Goal: Information Seeking & Learning: Understand process/instructions

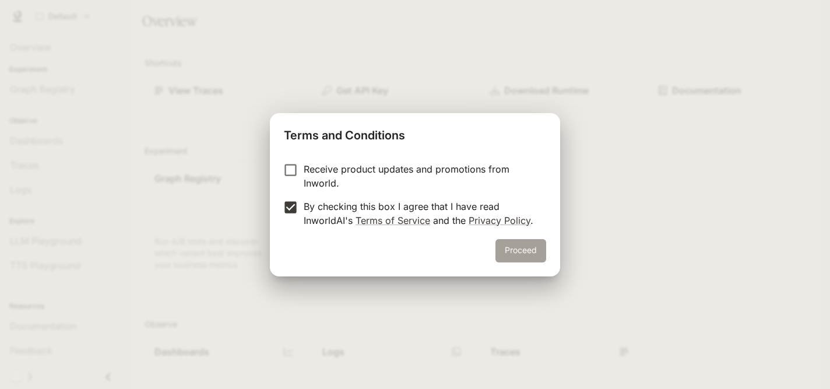
click at [529, 251] on button "Proceed" at bounding box center [521, 250] width 51 height 23
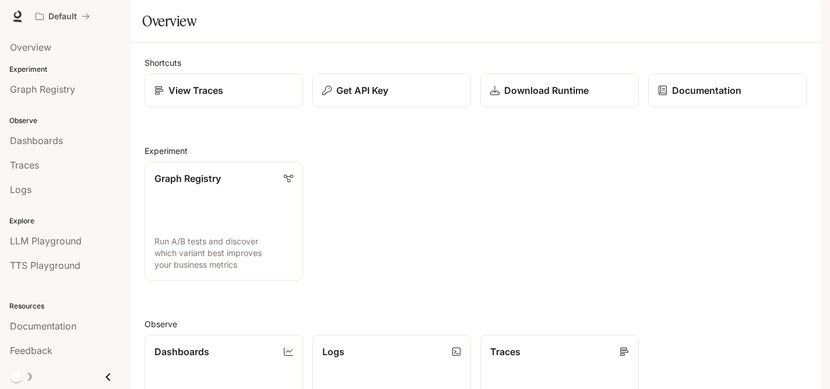
scroll to position [241, 0]
click at [61, 324] on span "Documentation" at bounding box center [43, 326] width 66 height 14
click at [694, 97] on p "Documentation" at bounding box center [707, 90] width 70 height 14
click at [223, 97] on p "View Traces" at bounding box center [195, 90] width 55 height 14
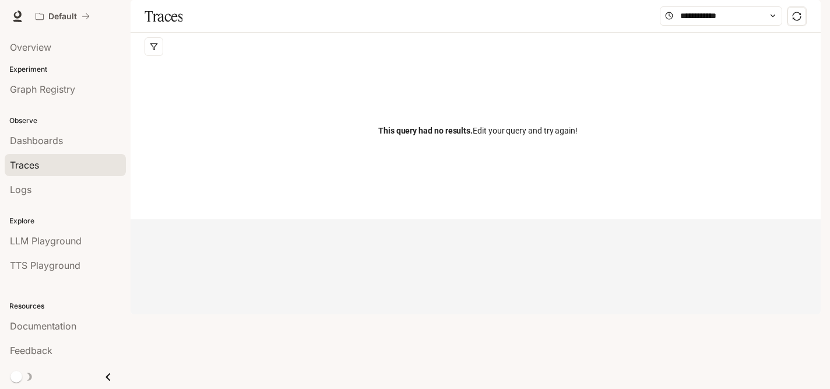
click at [749, 18] on span "Documentation" at bounding box center [751, 16] width 58 height 15
